Goal: Obtain resource: Obtain resource

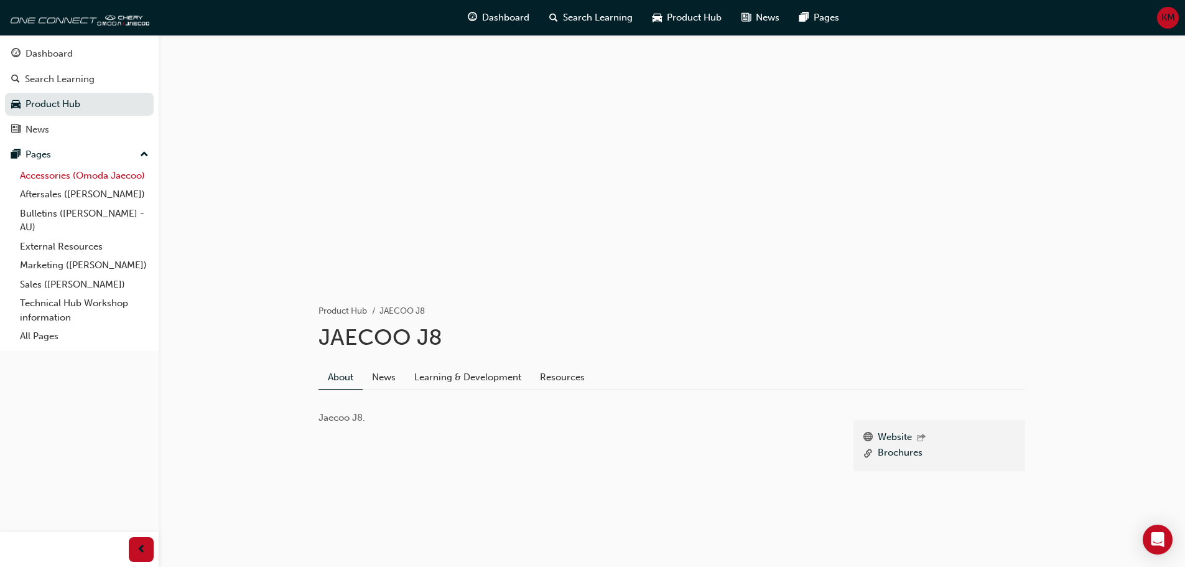
click at [87, 177] on link "Accessories (Omoda Jaecoo)" at bounding box center [84, 175] width 139 height 19
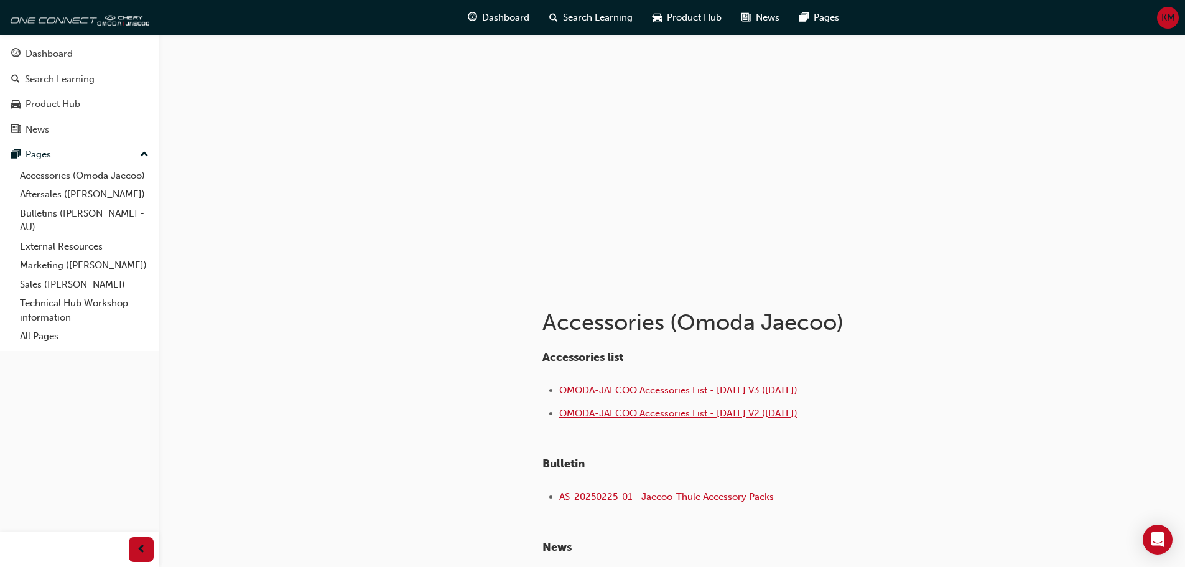
click at [591, 410] on span "OMODA-JAECOO Accessories List - [DATE] V2 ([DATE])" at bounding box center [678, 412] width 238 height 11
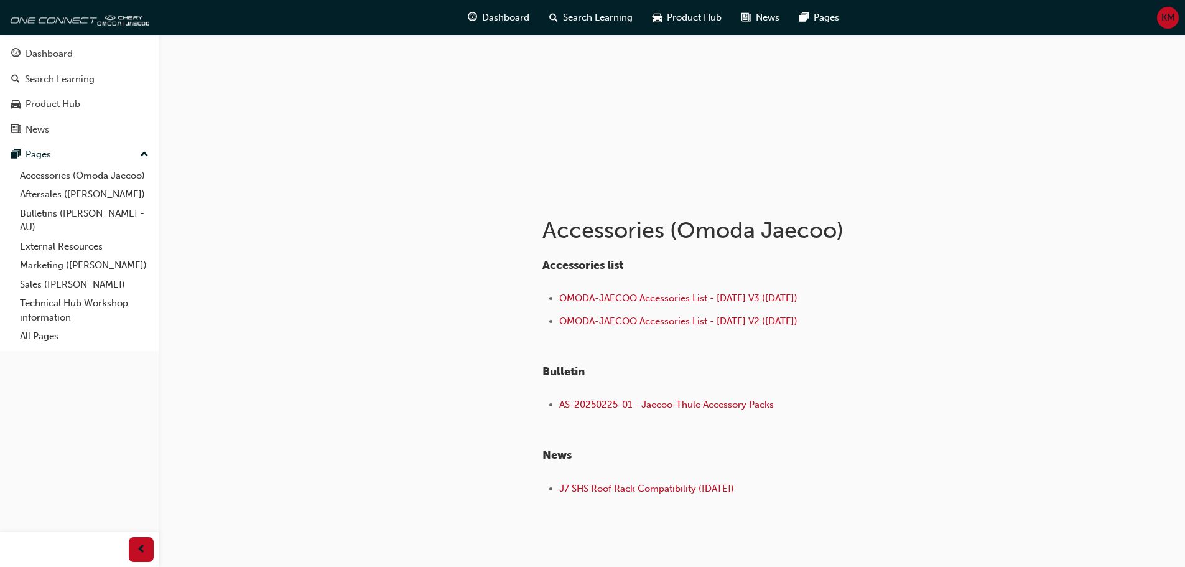
scroll to position [124, 0]
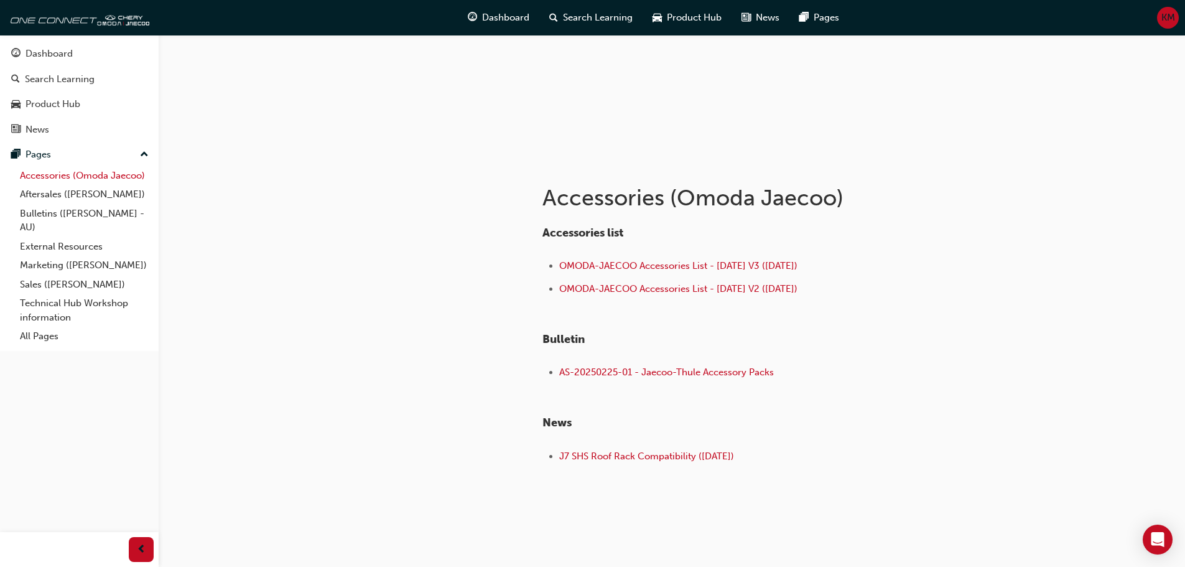
click at [104, 179] on link "Accessories (Omoda Jaecoo)" at bounding box center [84, 175] width 139 height 19
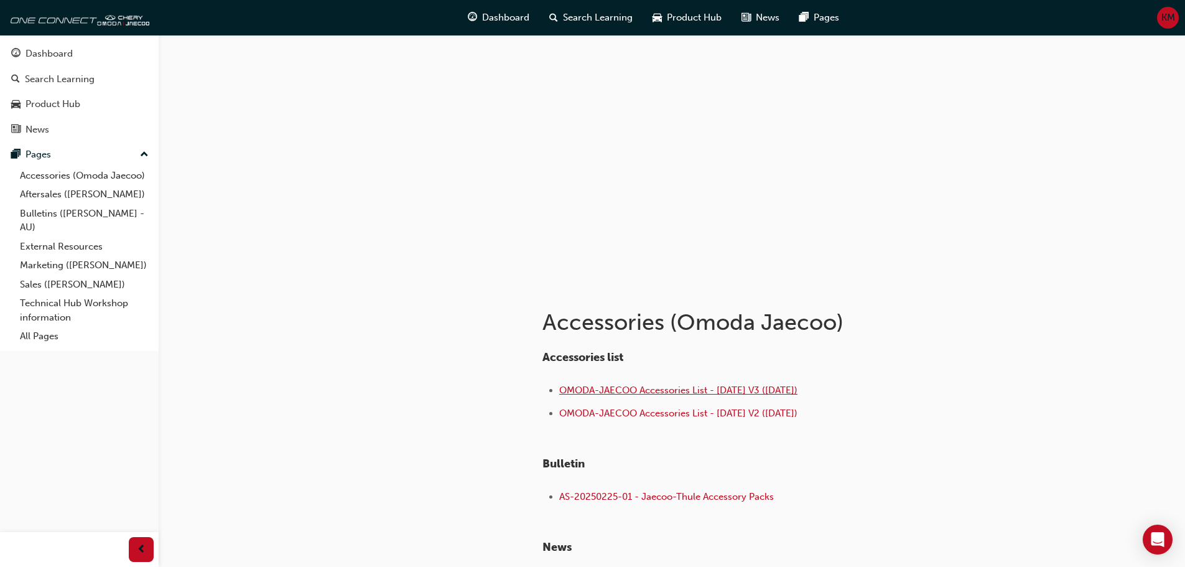
click at [742, 387] on span "OMODA-JAECOO Accessories List - [DATE] V3 ([DATE])" at bounding box center [678, 389] width 238 height 11
